Goal: Transaction & Acquisition: Purchase product/service

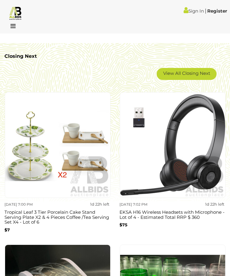
scroll to position [829, 0]
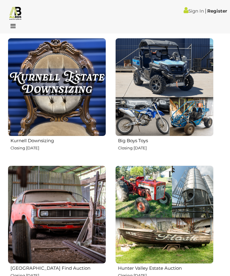
scroll to position [1670, 0]
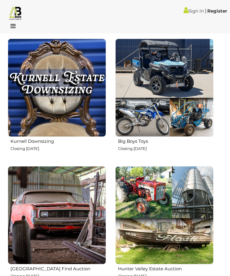
click at [106, 137] on h2 "Kurnell Downsizing" at bounding box center [57, 140] width 95 height 7
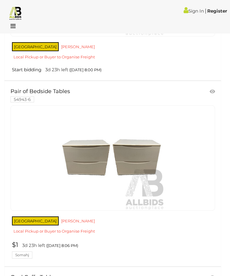
scroll to position [1948, 0]
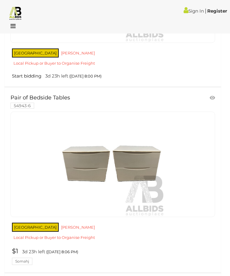
click at [16, 16] on img at bounding box center [15, 13] width 14 height 14
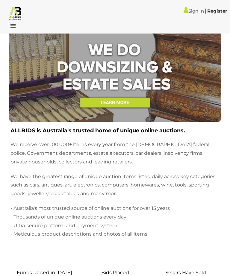
scroll to position [2002, 0]
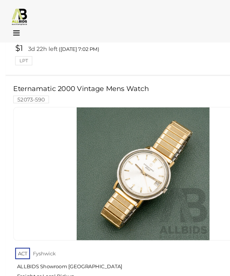
scroll to position [9935, 26]
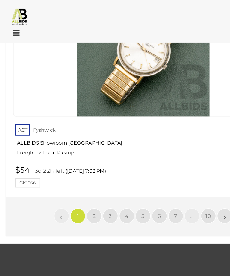
click at [68, 164] on link "2" at bounding box center [74, 170] width 12 height 12
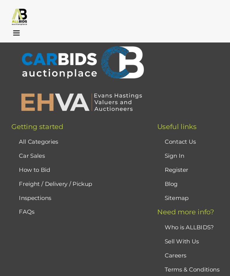
scroll to position [144, 0]
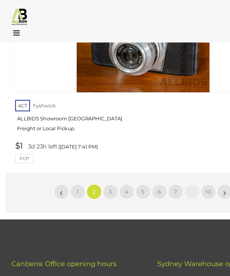
scroll to position [9889, 0]
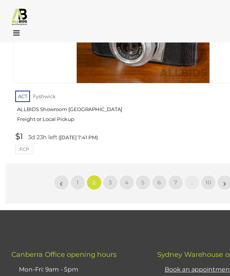
click at [90, 138] on link "3" at bounding box center [87, 144] width 12 height 12
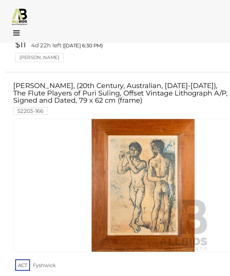
scroll to position [9627, 0]
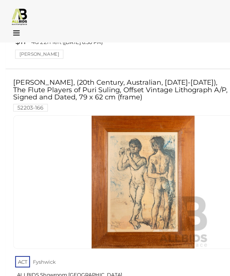
click at [101, 257] on link "4" at bounding box center [100, 263] width 12 height 12
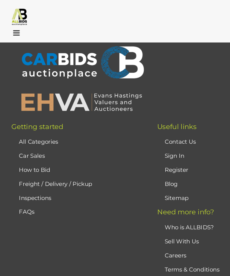
scroll to position [144, 0]
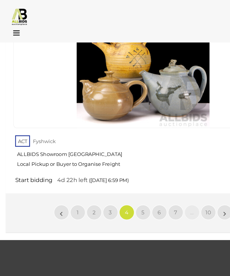
scroll to position [9992, 0]
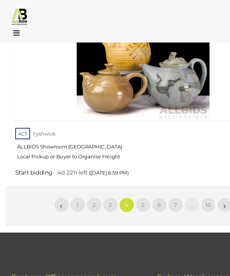
click at [116, 156] on link "5" at bounding box center [113, 162] width 12 height 12
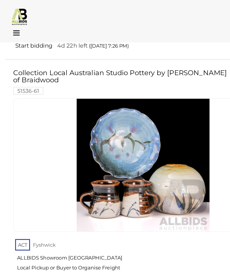
scroll to position [9764, 0]
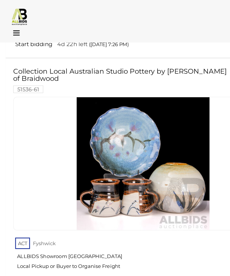
click at [127, 242] on link "6" at bounding box center [126, 248] width 12 height 12
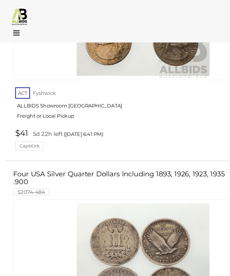
scroll to position [9868, 0]
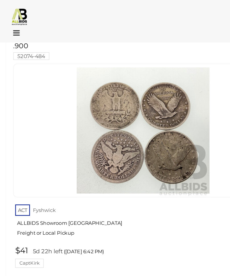
click at [127, 231] on span "7" at bounding box center [126, 233] width 2 height 5
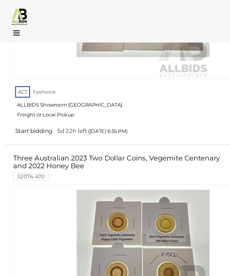
scroll to position [2260, 4]
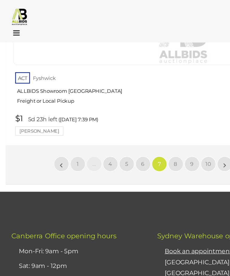
scroll to position [9907, 0]
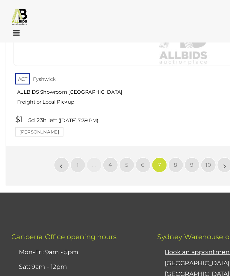
click at [142, 124] on link "8" at bounding box center [139, 130] width 12 height 12
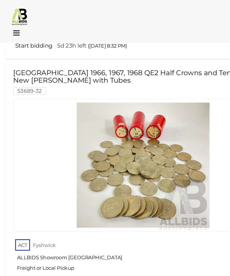
scroll to position [9668, 0]
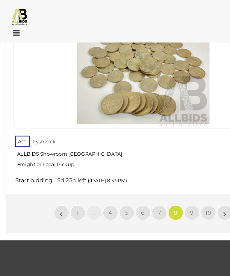
click at [153, 162] on link "9" at bounding box center [151, 168] width 12 height 12
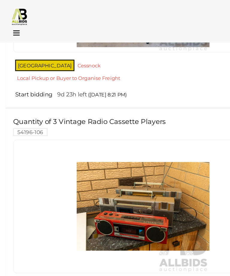
scroll to position [9208, 0]
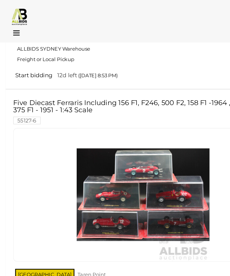
scroll to position [4183, 0]
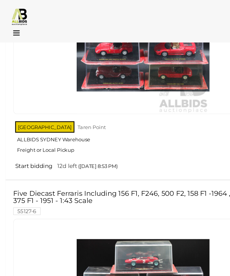
click at [19, 16] on img at bounding box center [15, 13] width 14 height 14
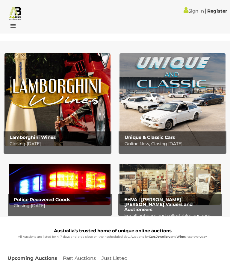
click at [60, 191] on img at bounding box center [59, 181] width 101 height 47
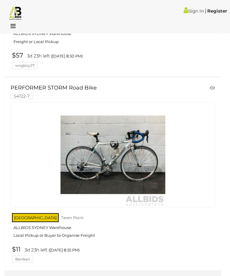
scroll to position [4137, 0]
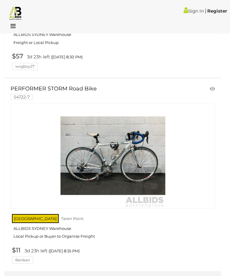
click at [19, 12] on img at bounding box center [15, 13] width 14 height 14
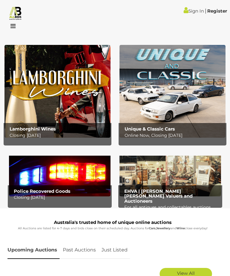
scroll to position [8, 0]
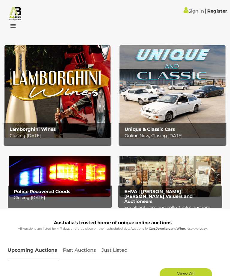
click at [61, 86] on img at bounding box center [57, 91] width 106 height 93
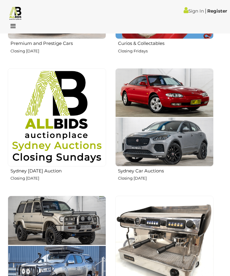
scroll to position [360, 0]
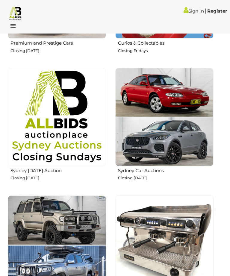
click at [118, 54] on p "Closing Fridays" at bounding box center [165, 50] width 95 height 7
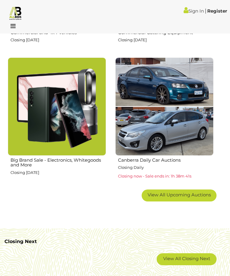
scroll to position [625, 0]
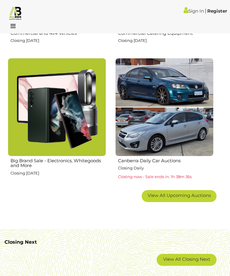
click at [106, 161] on h2 "Big Brand Sale - Electronics, Whitegoods and More" at bounding box center [57, 162] width 95 height 11
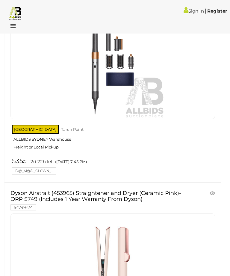
scroll to position [1706, 0]
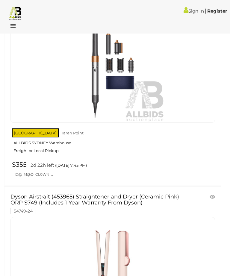
click at [18, 15] on img at bounding box center [15, 13] width 14 height 14
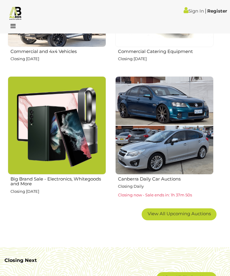
scroll to position [607, 0]
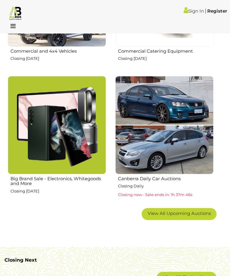
click at [118, 62] on p "Closing Monday 13th October" at bounding box center [165, 58] width 95 height 7
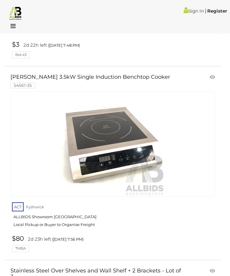
scroll to position [5651, 0]
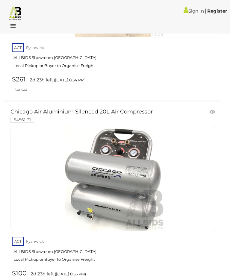
scroll to position [9529, 0]
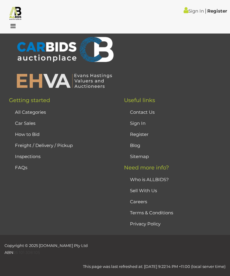
scroll to position [22, 0]
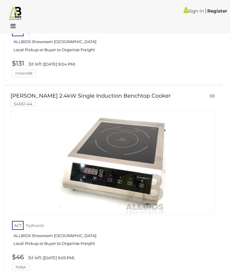
scroll to position [1173, 0]
